Goal: Transaction & Acquisition: Download file/media

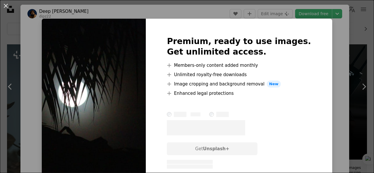
scroll to position [15, 0]
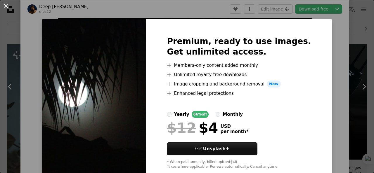
click at [3, 3] on button "An X shape" at bounding box center [5, 5] width 7 height 7
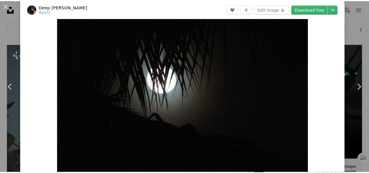
scroll to position [18, 0]
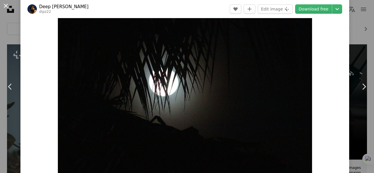
click at [4, 5] on button "An X shape" at bounding box center [5, 5] width 7 height 7
